Goal: Find specific page/section: Find specific page/section

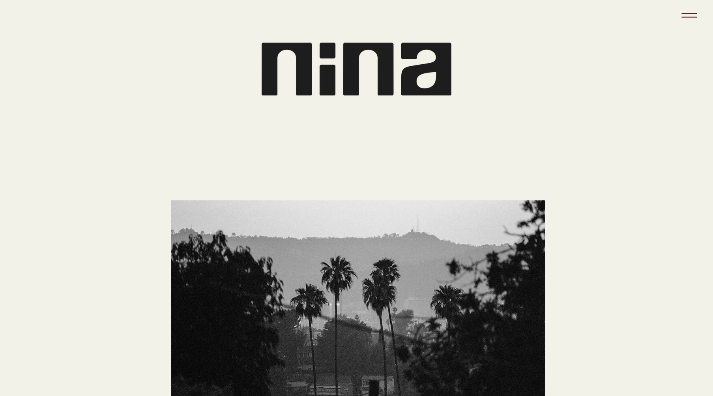
click at [690, 11] on icon "Menu" at bounding box center [690, 16] width 28 height 28
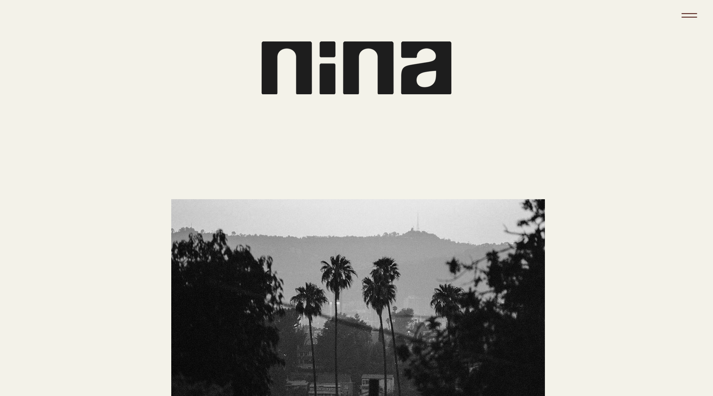
click at [699, 12] on icon "Menu" at bounding box center [690, 16] width 28 height 28
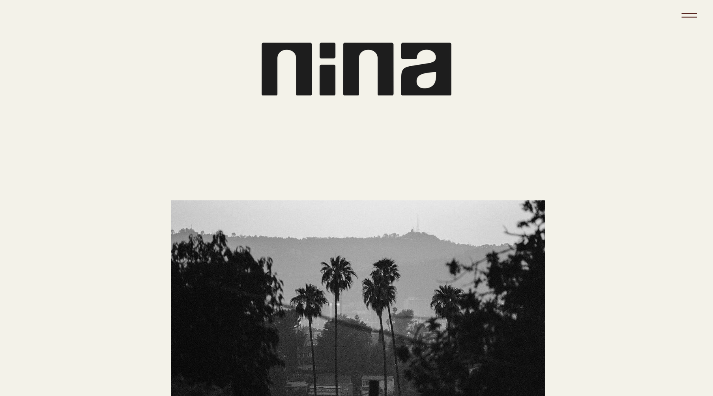
click at [691, 17] on icon "Menu" at bounding box center [688, 17] width 15 height 1
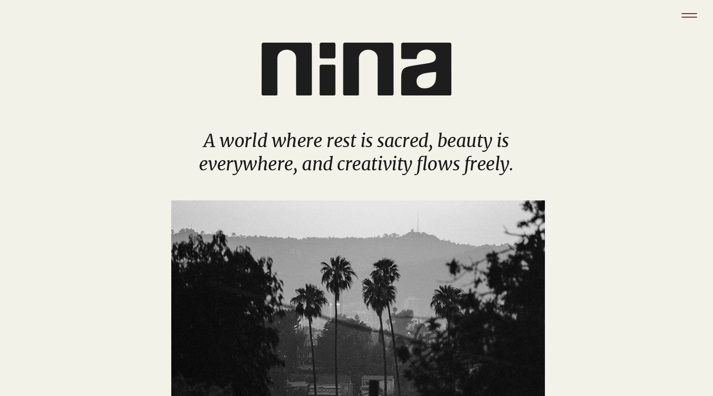
click at [692, 16] on icon "Menu" at bounding box center [690, 16] width 28 height 28
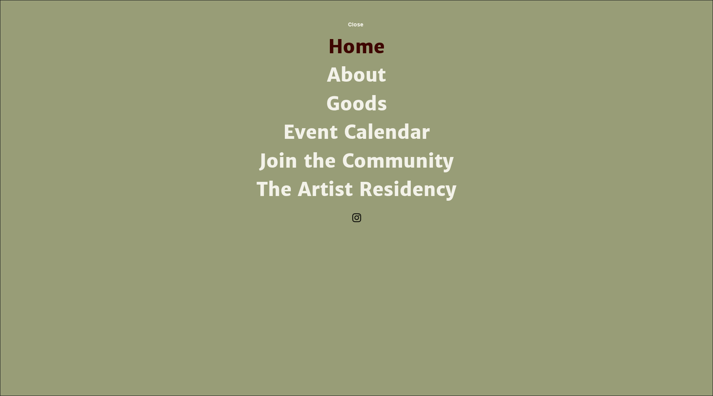
click at [337, 192] on link "The Artist Residency" at bounding box center [357, 190] width 206 height 28
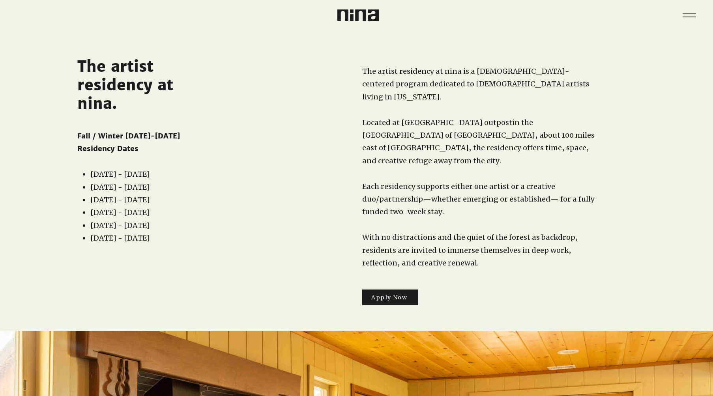
scroll to position [10, 0]
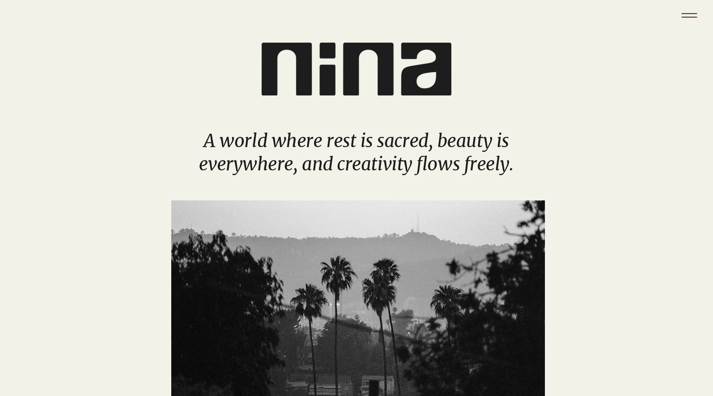
click at [694, 16] on icon "Menu" at bounding box center [690, 16] width 28 height 28
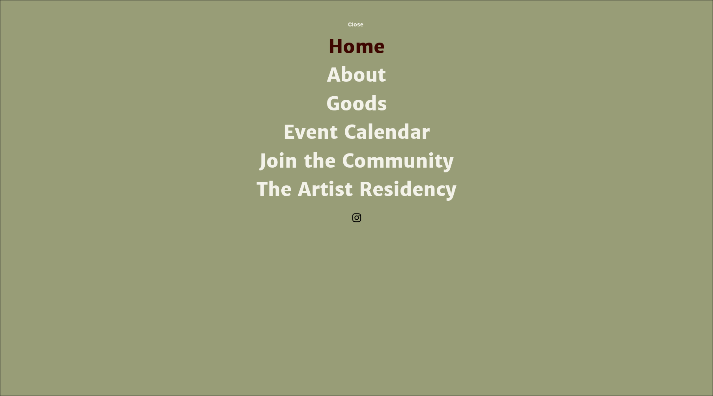
click at [358, 99] on link "Goods" at bounding box center [357, 104] width 206 height 28
